Goal: Check status: Check status

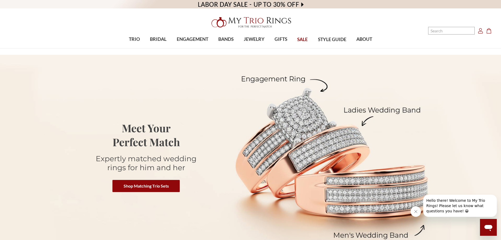
click at [481, 31] on use "Account" at bounding box center [480, 30] width 5 height 5
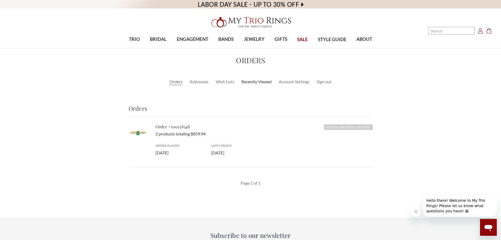
click at [259, 79] on link "Recently Viewed" at bounding box center [256, 81] width 30 height 6
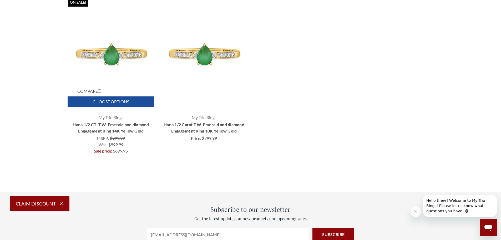
click at [122, 49] on img "Hana 1/2 CT. T.W. Emerald and diamond Engagement Ring 14K Yellow Gold, Was:\a$9…" at bounding box center [111, 54] width 84 height 84
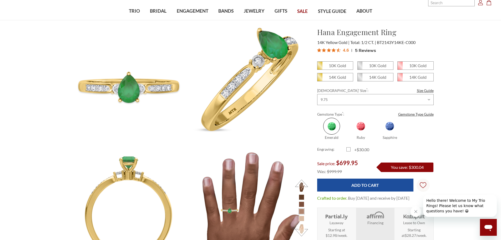
scroll to position [26, 0]
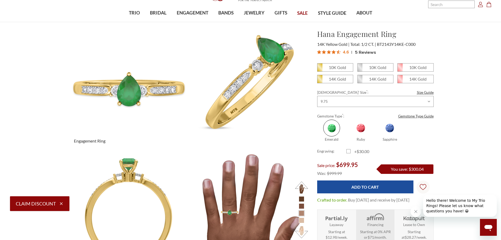
select select "US"
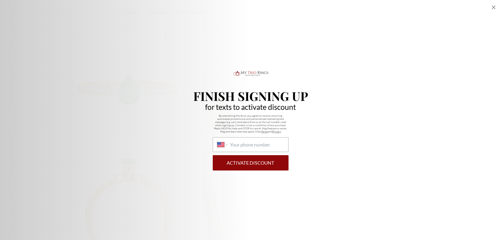
click at [496, 8] on icon "Close popup" at bounding box center [493, 7] width 6 height 6
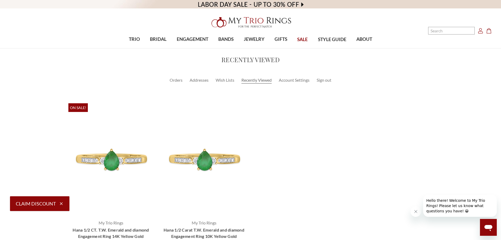
click at [478, 31] on icon "Account Account" at bounding box center [480, 30] width 5 height 5
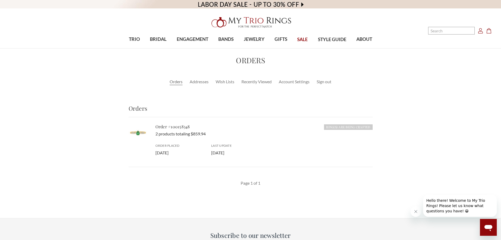
click at [346, 126] on h6 "Ring(s) are Being Crafted" at bounding box center [348, 127] width 48 height 6
click at [201, 85] on ul "Orders Addresses Wish Lists Recently Viewed Account Settings Sign out" at bounding box center [251, 81] width 366 height 7
click at [201, 83] on link "Addresses" at bounding box center [199, 81] width 19 height 6
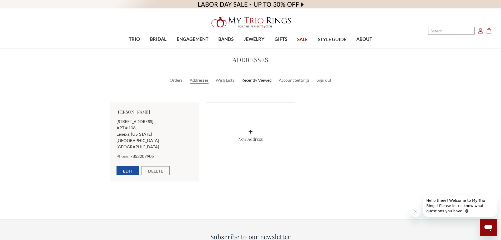
click at [258, 82] on link "Recently Viewed" at bounding box center [256, 80] width 30 height 6
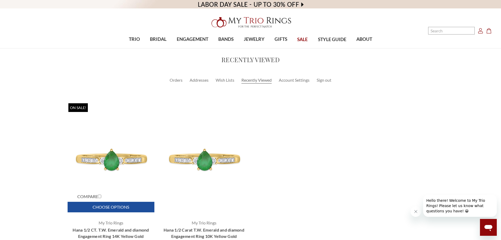
click at [128, 156] on img "Hana 1/2 CT. T.W. Emerald and diamond Engagement Ring 14K Yellow Gold, Was:\a$9…" at bounding box center [111, 159] width 84 height 84
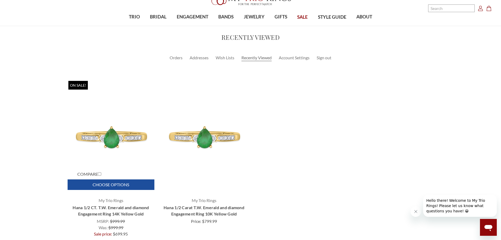
scroll to position [26, 0]
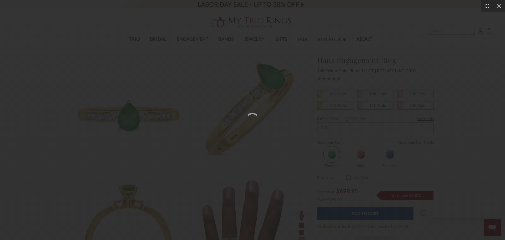
click at [161, 131] on div at bounding box center [252, 120] width 505 height 240
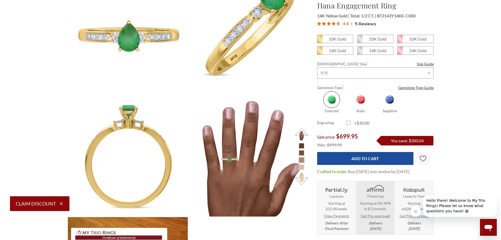
scroll to position [79, 0]
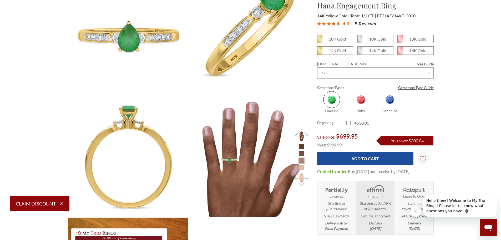
click at [361, 103] on span at bounding box center [360, 99] width 17 height 17
click at [349, 111] on input "Ruby" at bounding box center [348, 111] width 0 height 0
radio input "true"
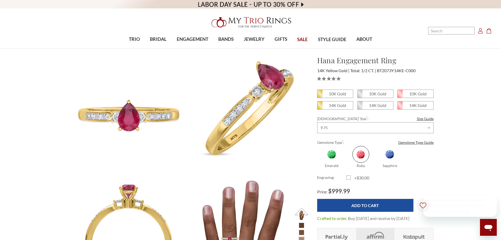
click at [333, 158] on span at bounding box center [331, 154] width 17 height 17
click at [320, 166] on input "Emerald" at bounding box center [319, 166] width 0 height 0
radio input "true"
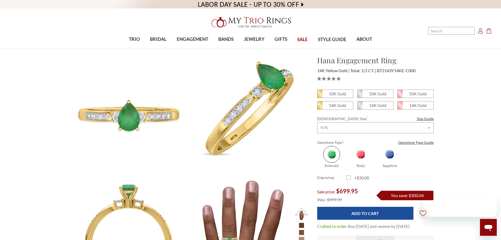
click at [391, 159] on span at bounding box center [389, 154] width 17 height 17
click at [378, 166] on input "Sapphire" at bounding box center [377, 166] width 0 height 0
radio input "true"
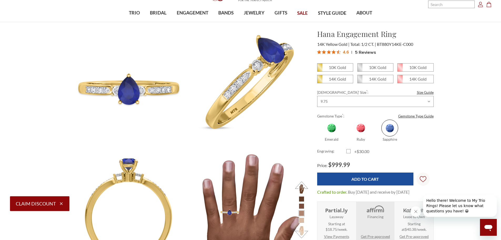
click at [334, 129] on span at bounding box center [331, 127] width 17 height 17
click at [320, 139] on input "Emerald" at bounding box center [319, 139] width 0 height 0
radio input "true"
